Goal: Information Seeking & Learning: Check status

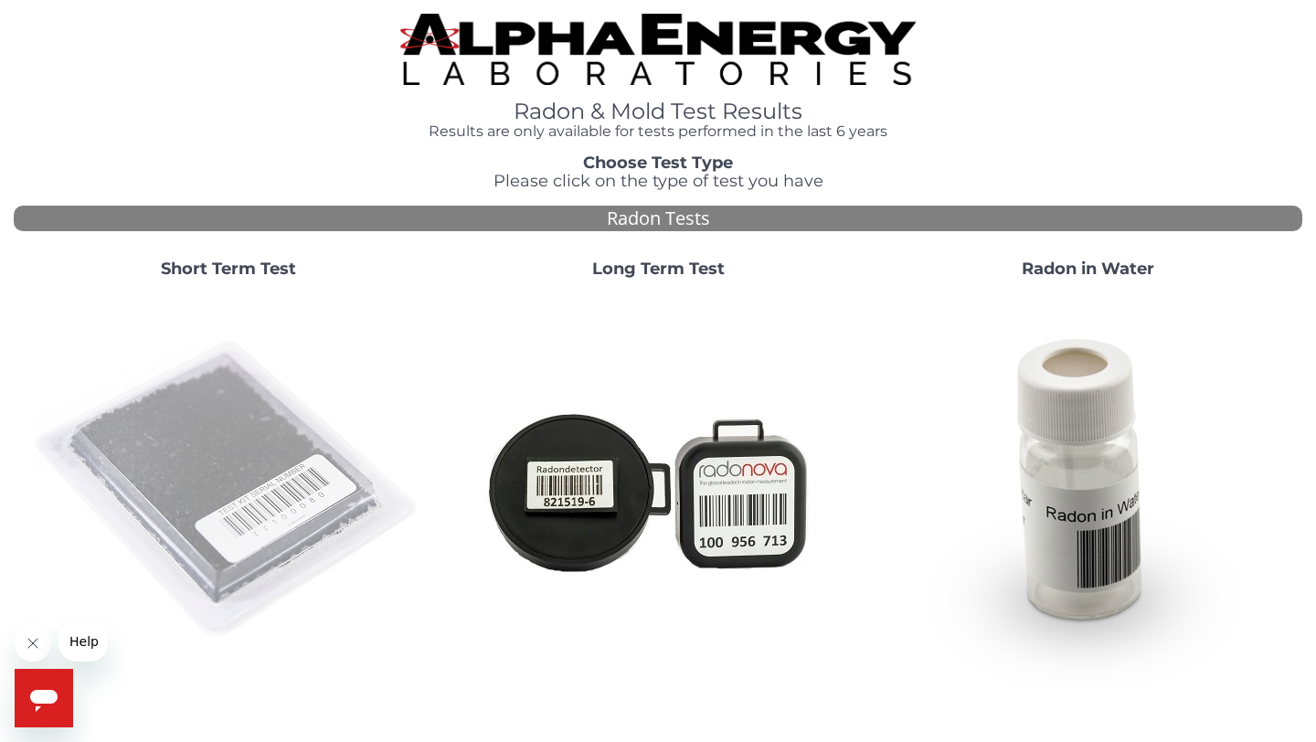
click at [228, 397] on img at bounding box center [228, 489] width 393 height 393
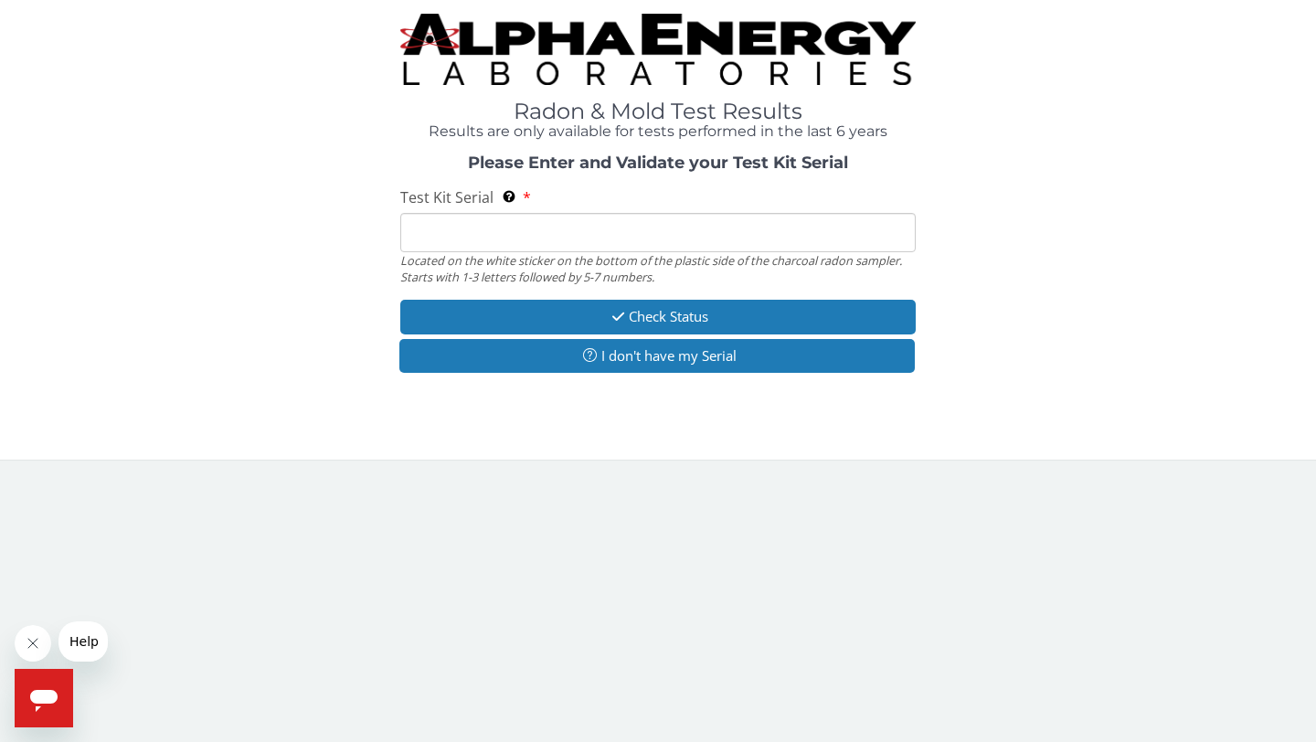
click at [476, 246] on input "Test Kit Serial Located on the white sticker on the bottom of the plastic side …" at bounding box center [657, 232] width 515 height 39
type input "AA459338"
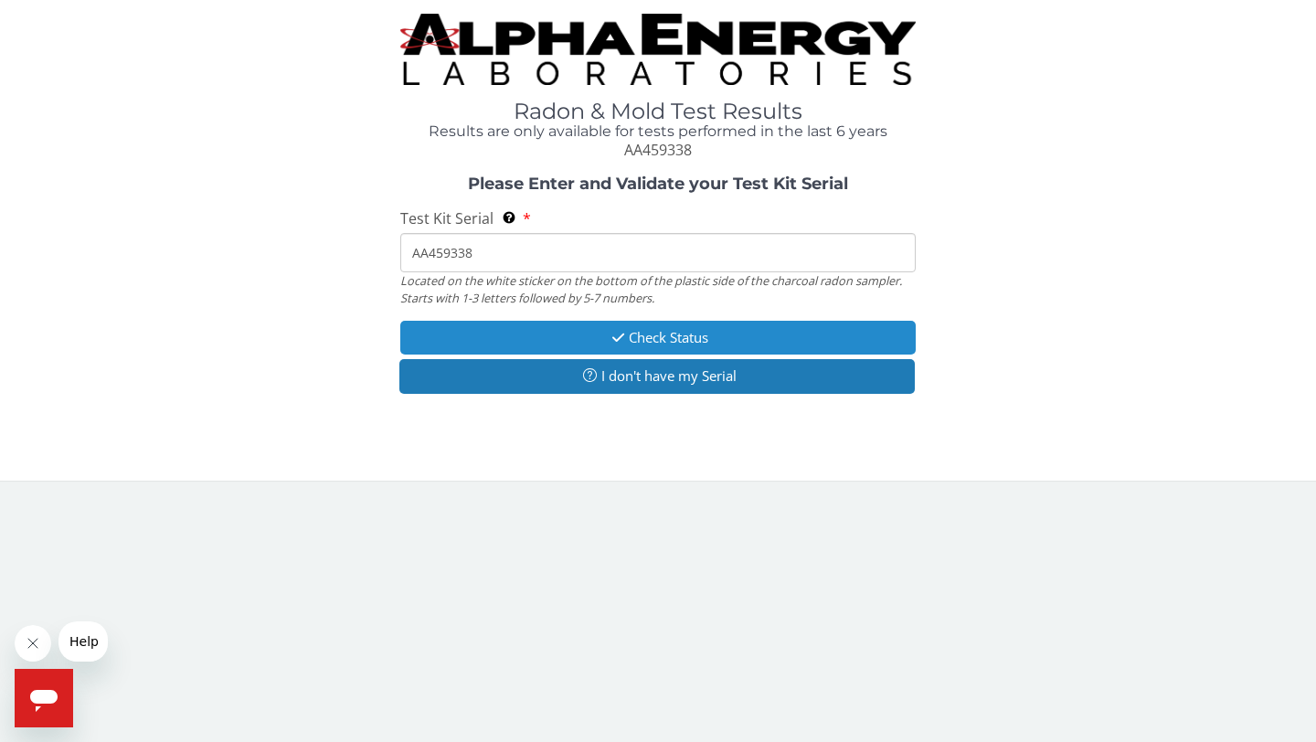
click at [627, 334] on button "Check Status" at bounding box center [657, 338] width 515 height 34
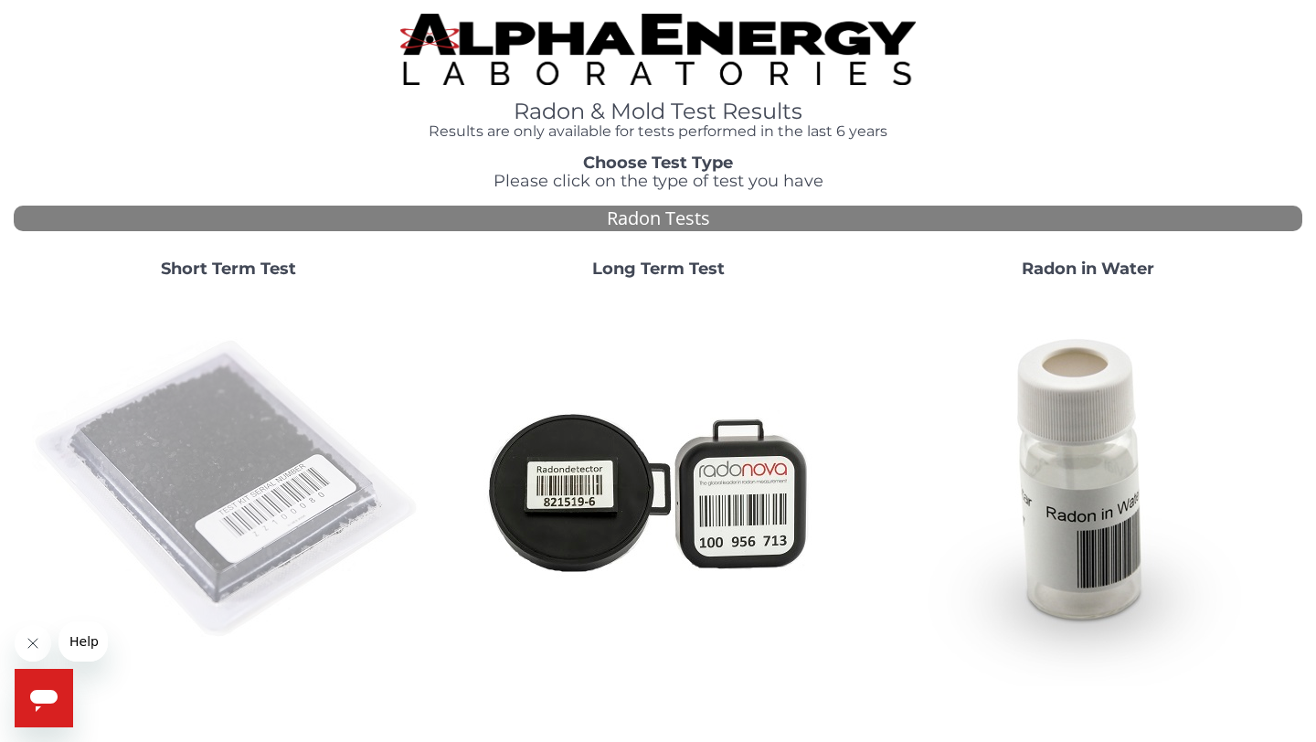
click at [222, 417] on img at bounding box center [228, 489] width 393 height 393
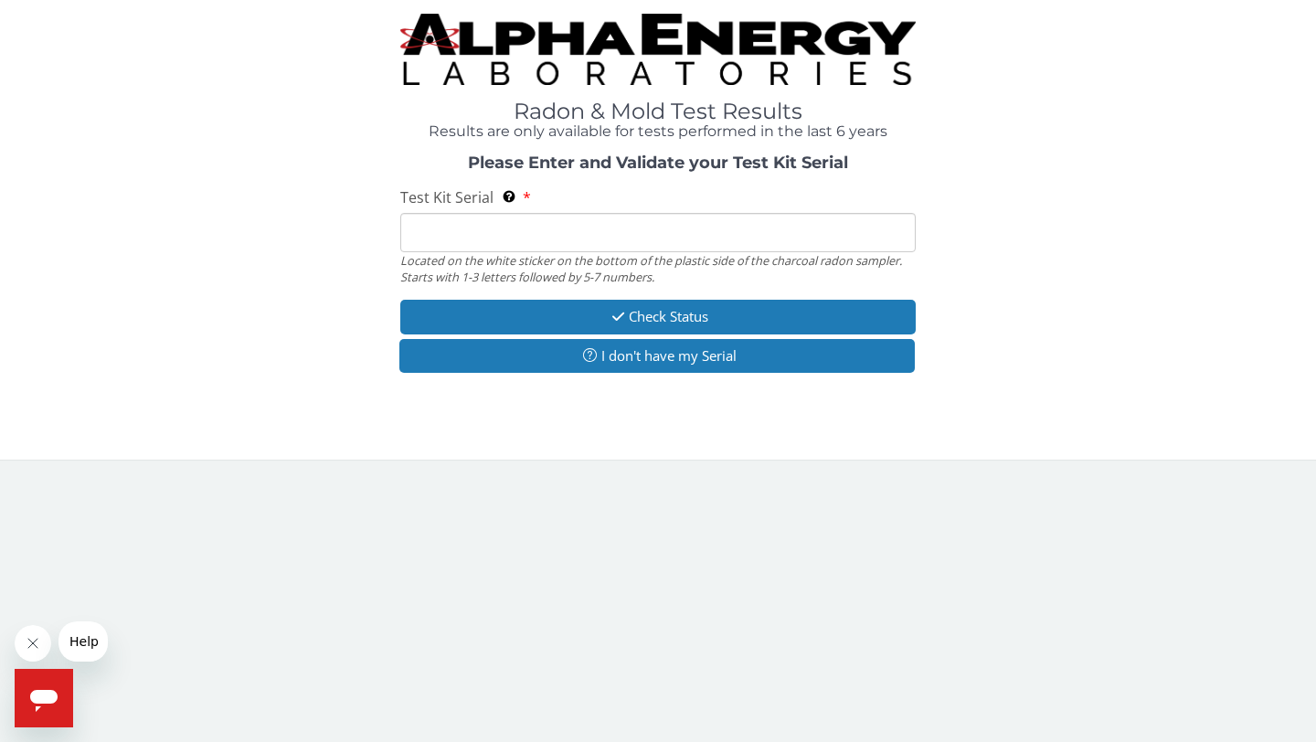
click at [466, 218] on input "Test Kit Serial Located on the white sticker on the bottom of the plastic side …" at bounding box center [657, 232] width 515 height 39
type input "AA459338"
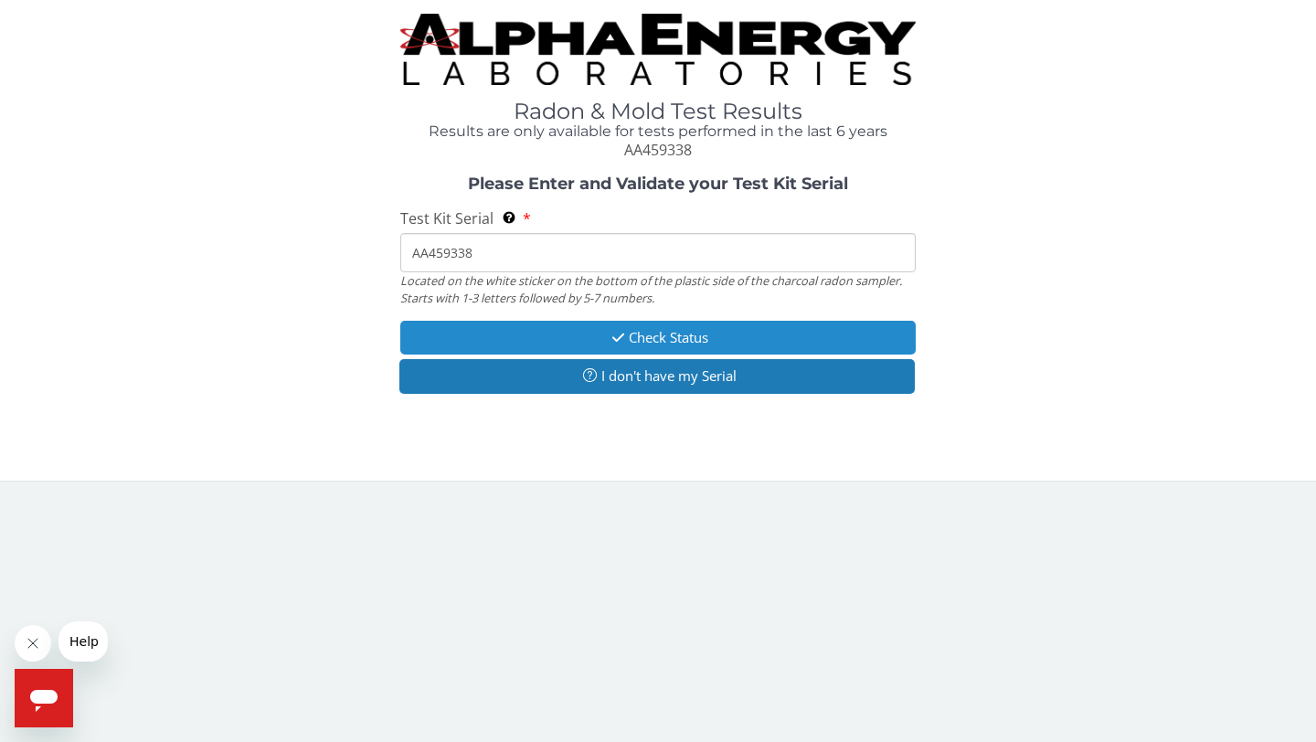
click at [637, 344] on button "Check Status" at bounding box center [657, 338] width 515 height 34
